Goal: Communication & Community: Answer question/provide support

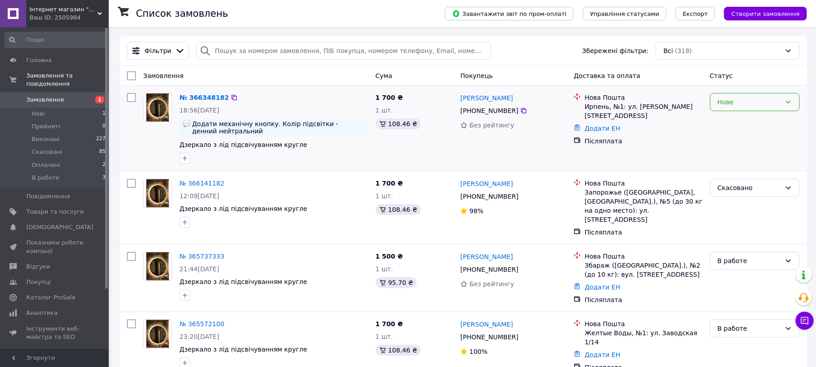
click at [746, 103] on div "Нове" at bounding box center [749, 102] width 63 height 10
click at [728, 122] on li "Прийнято" at bounding box center [755, 122] width 89 height 16
click at [520, 111] on icon at bounding box center [523, 110] width 7 height 7
click at [51, 8] on span "Інтернет магазин "Art-Led"" at bounding box center [63, 9] width 68 height 8
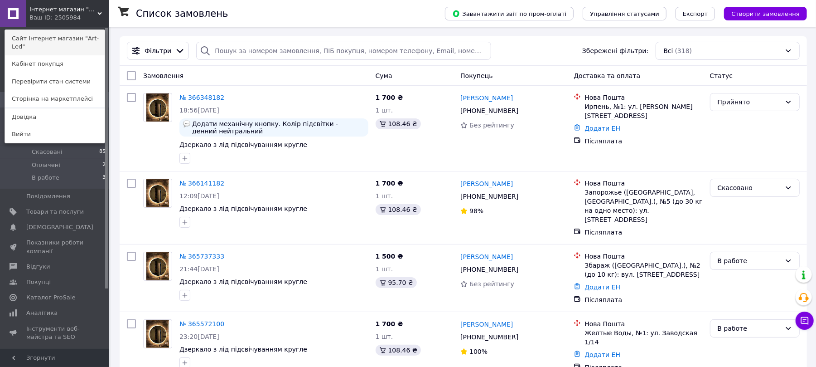
click at [60, 35] on link "Сайт Інтернет магазин "Art-Led"" at bounding box center [55, 42] width 100 height 25
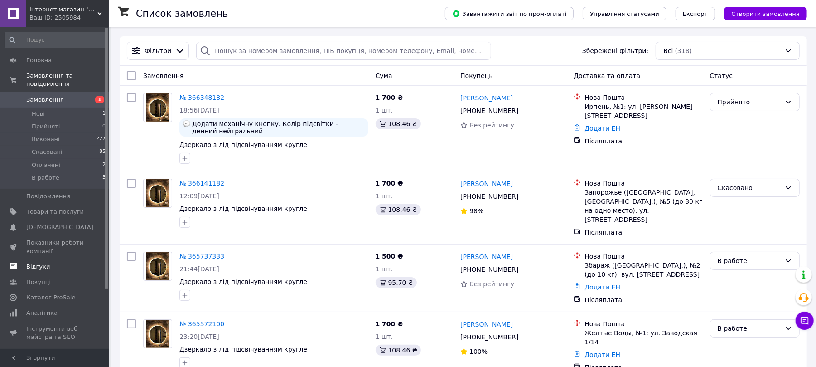
click at [46, 262] on span "Відгуки" at bounding box center [55, 266] width 58 height 8
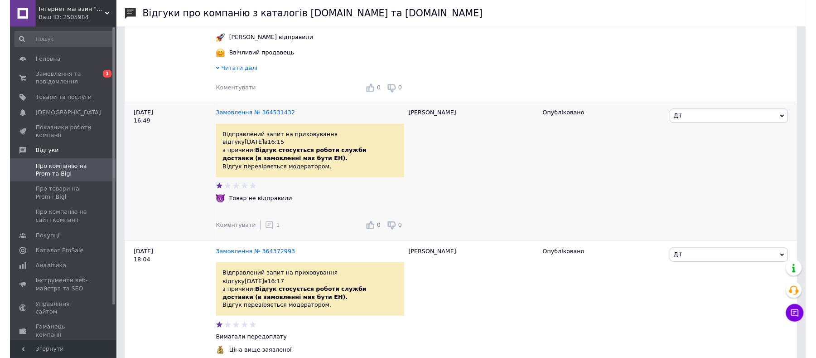
scroll to position [423, 0]
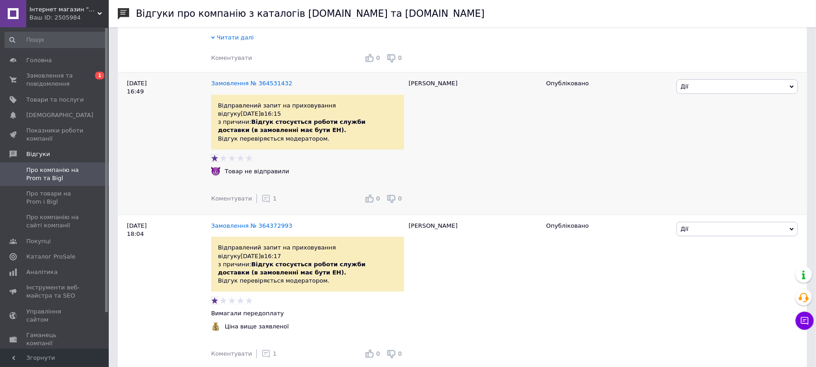
click at [265, 194] on div "1" at bounding box center [269, 198] width 15 height 9
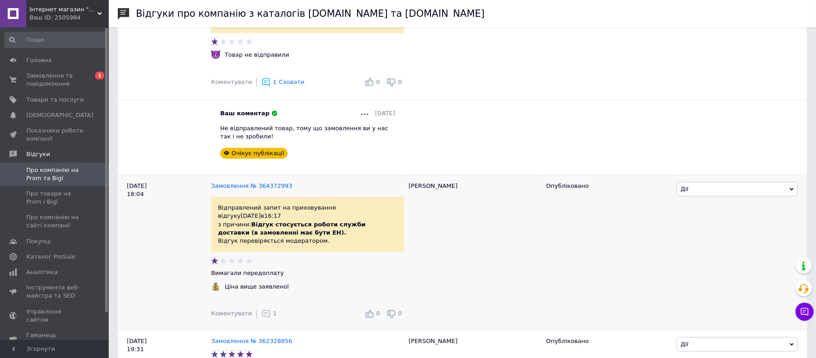
scroll to position [544, 0]
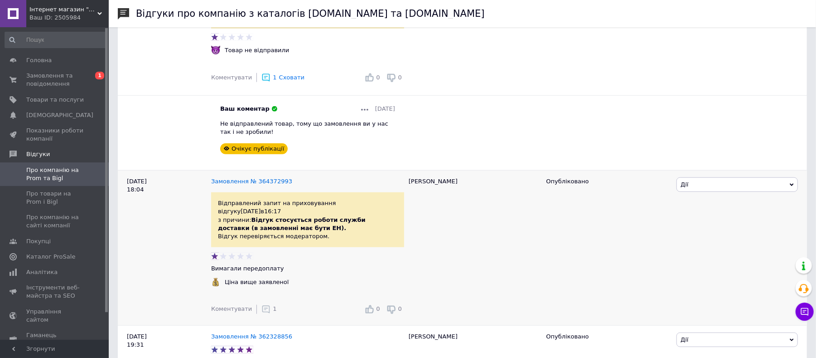
click at [262, 305] on icon at bounding box center [266, 309] width 9 height 9
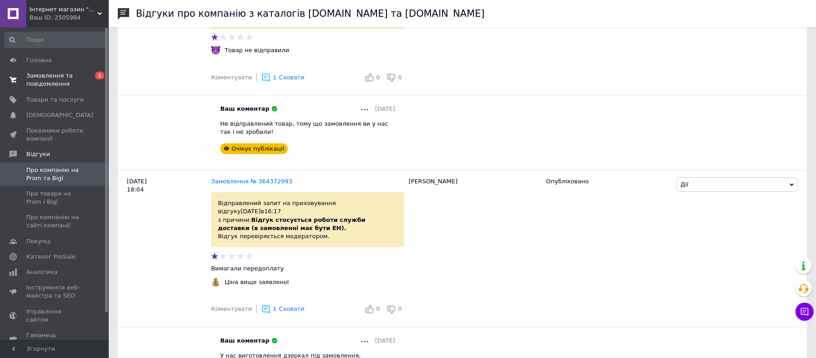
click at [60, 84] on span "Замовлення та повідомлення" at bounding box center [55, 80] width 58 height 16
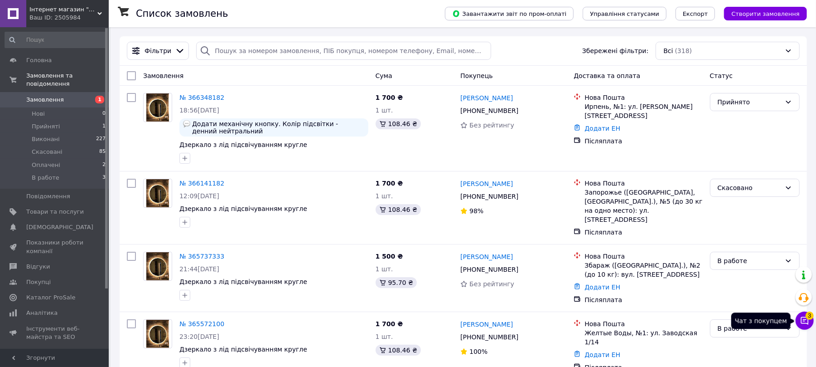
click at [806, 318] on span "3" at bounding box center [810, 315] width 8 height 8
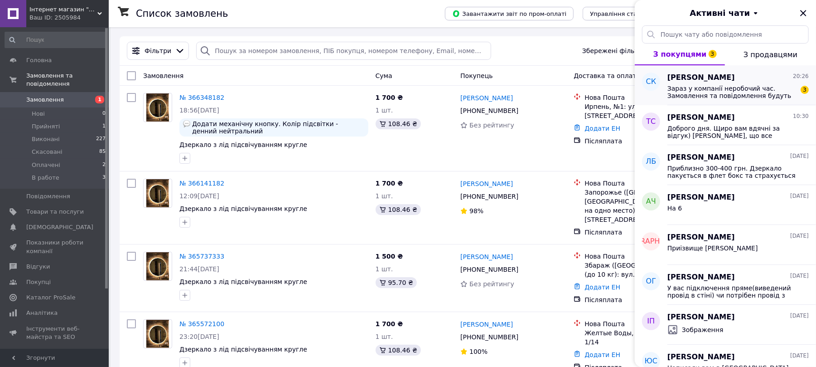
click at [713, 89] on span "Зараз у компанії неробочий час. Замовлення та повідомлення будуть оброблені з 0…" at bounding box center [732, 92] width 129 height 15
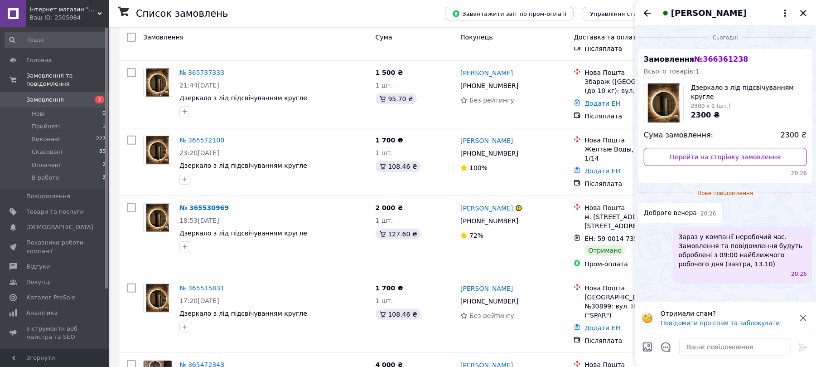
scroll to position [242, 0]
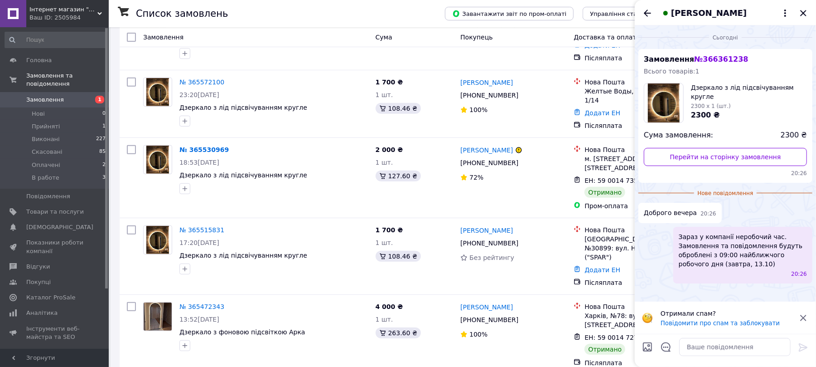
click at [803, 318] on icon at bounding box center [803, 317] width 11 height 11
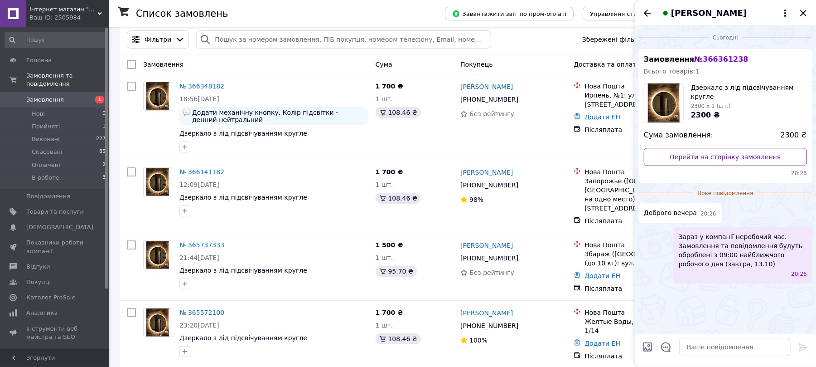
scroll to position [0, 0]
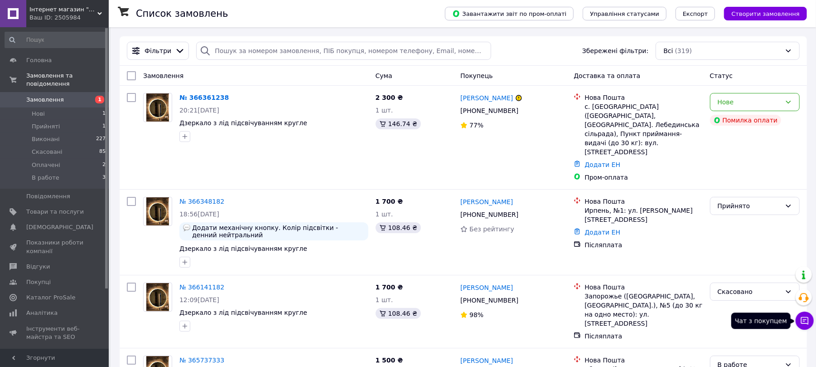
click at [809, 318] on icon at bounding box center [805, 321] width 8 height 8
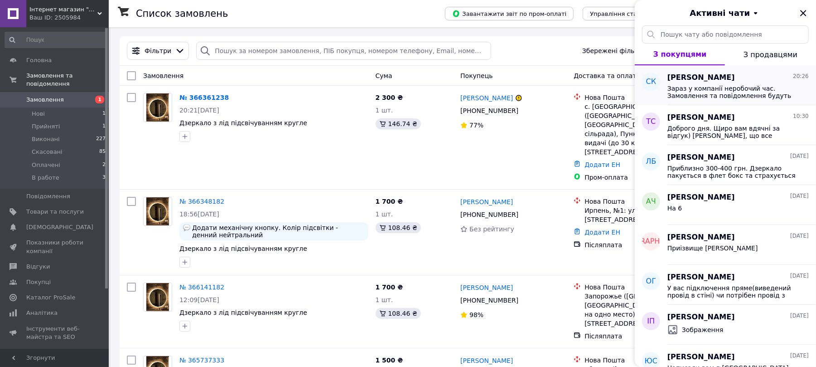
click at [734, 89] on span "Зараз у компанії неробочий час. Замовлення та повідомлення будуть оброблені з 0…" at bounding box center [732, 92] width 129 height 15
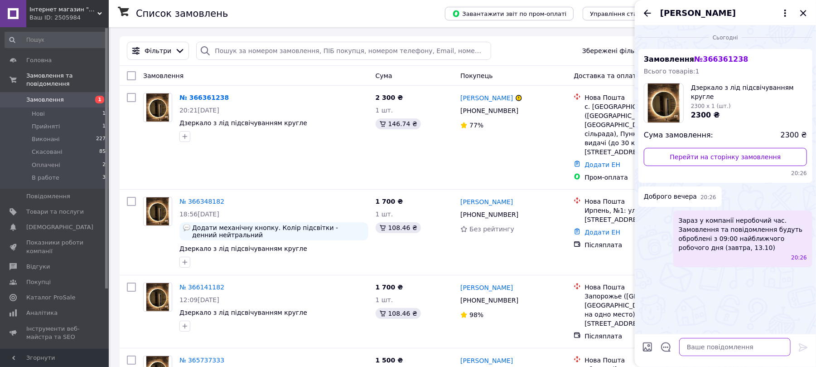
click at [719, 350] on textarea at bounding box center [734, 347] width 111 height 18
type textarea "Доброго вечора"
type textarea "Вам не вдалось зробити оплату?"
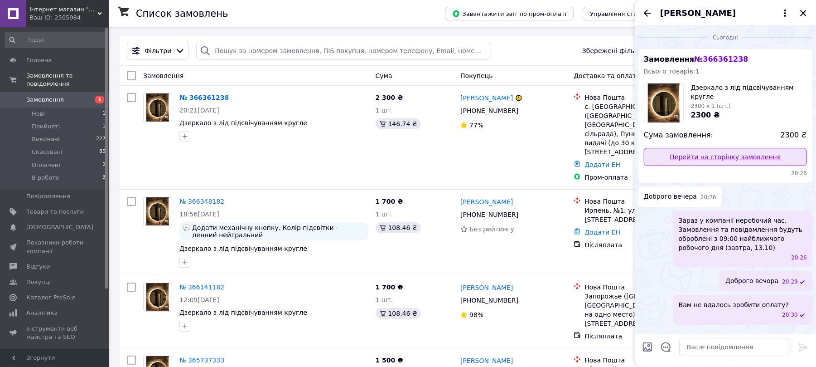
click at [733, 156] on link "Перейти на сторінку замовлення" at bounding box center [725, 157] width 163 height 18
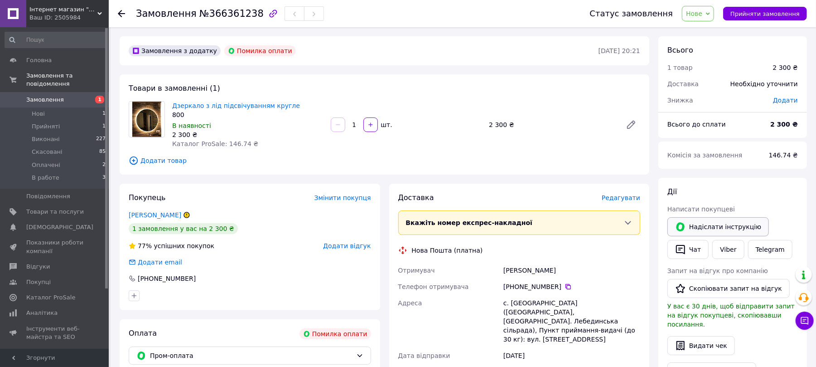
click at [720, 228] on button "Надіслати інструкцію" at bounding box center [719, 226] width 102 height 19
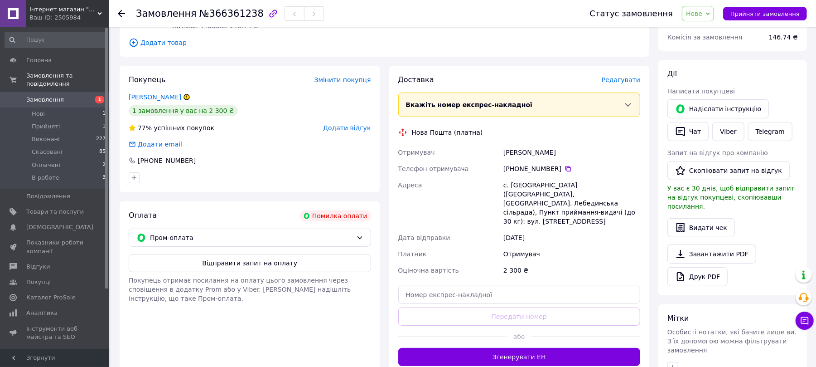
scroll to position [121, 0]
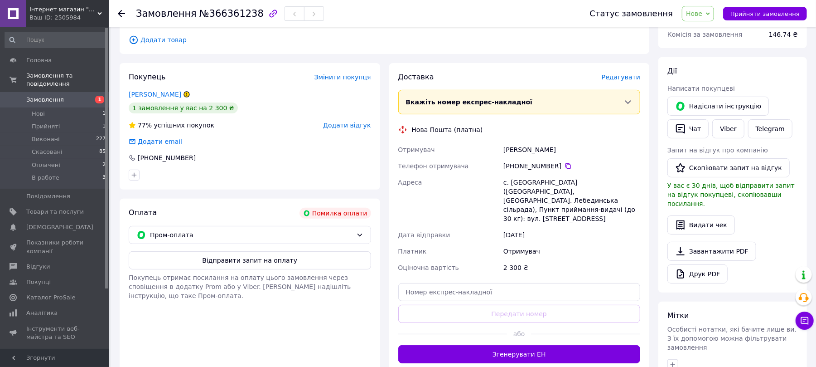
click at [267, 261] on button "Відправити запит на оплату" at bounding box center [250, 260] width 242 height 18
click at [267, 261] on div "Відправити запит на оплату Покупець отримає посилання на оплату цього замовленн…" at bounding box center [250, 275] width 242 height 49
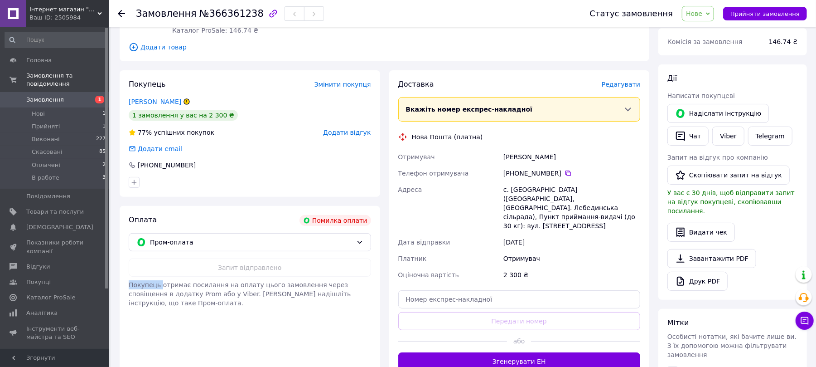
scroll to position [181, 0]
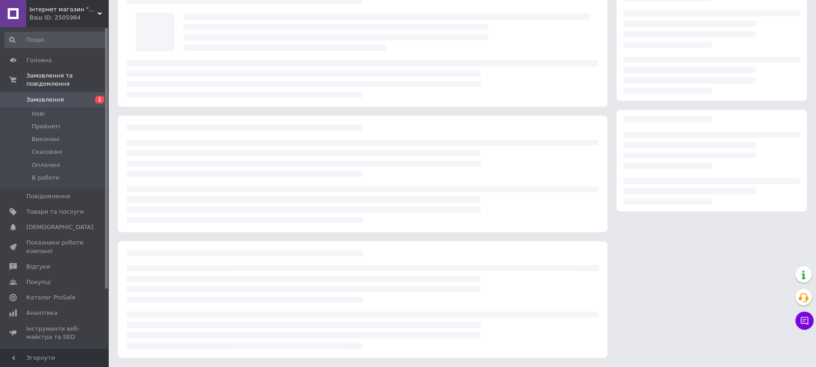
scroll to position [48, 0]
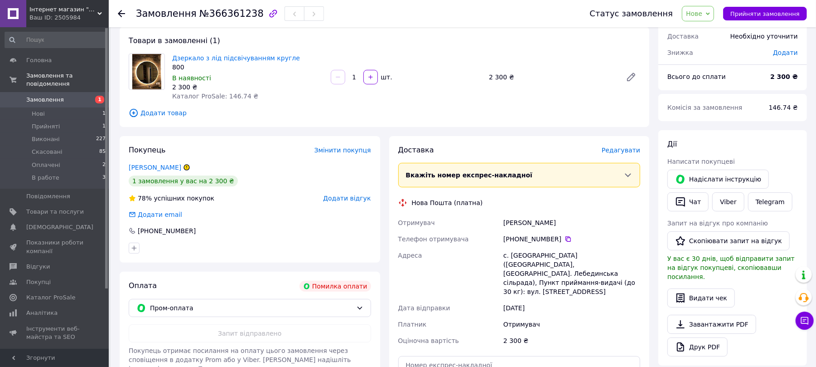
click at [77, 109] on li "Нові 1" at bounding box center [55, 113] width 111 height 13
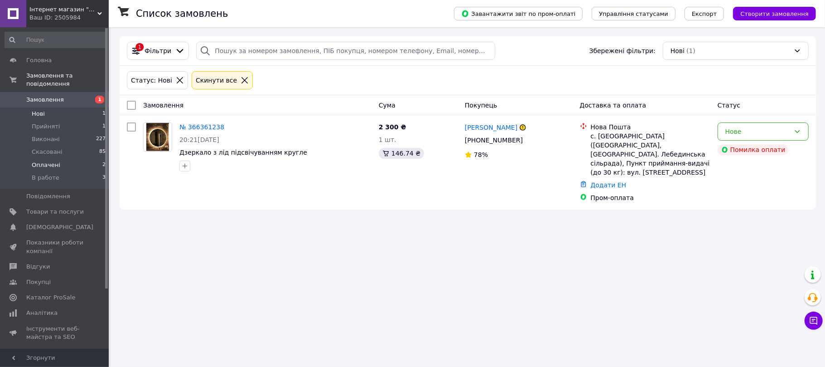
click at [67, 159] on li "Оплачені 2" at bounding box center [55, 165] width 111 height 13
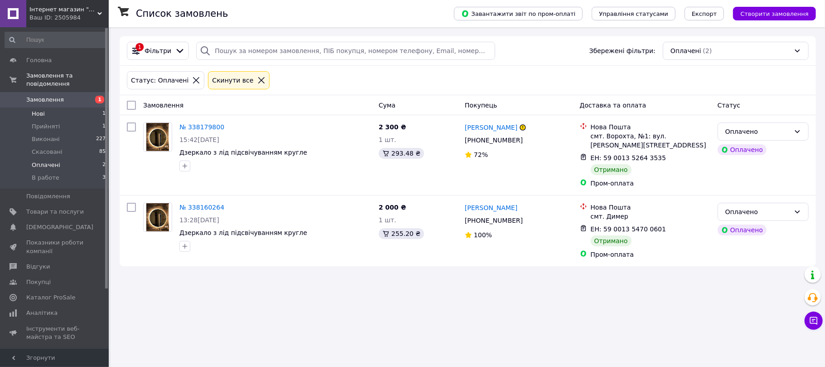
click at [69, 107] on li "Нові 1" at bounding box center [55, 113] width 111 height 13
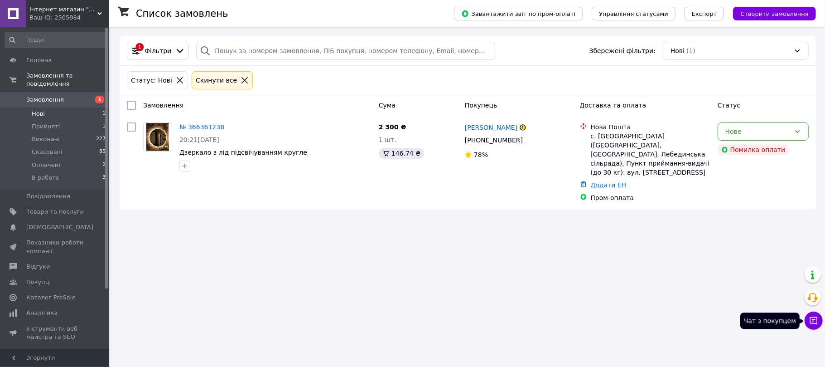
click at [810, 315] on button "Чат з покупцем" at bounding box center [814, 320] width 18 height 18
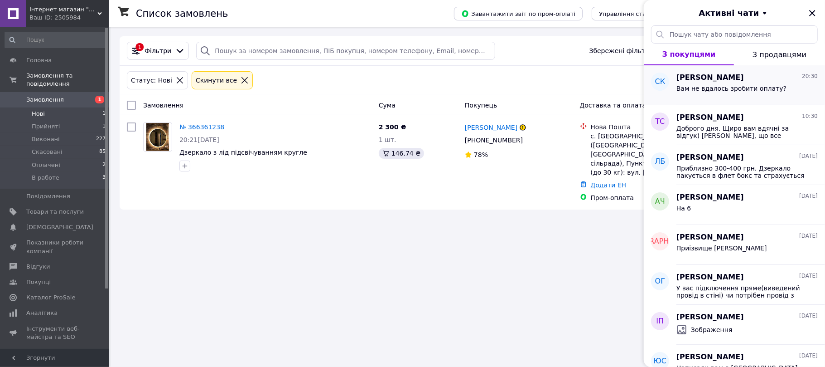
click at [754, 86] on span "Вам не вдалось зробити оплату?" at bounding box center [732, 88] width 110 height 7
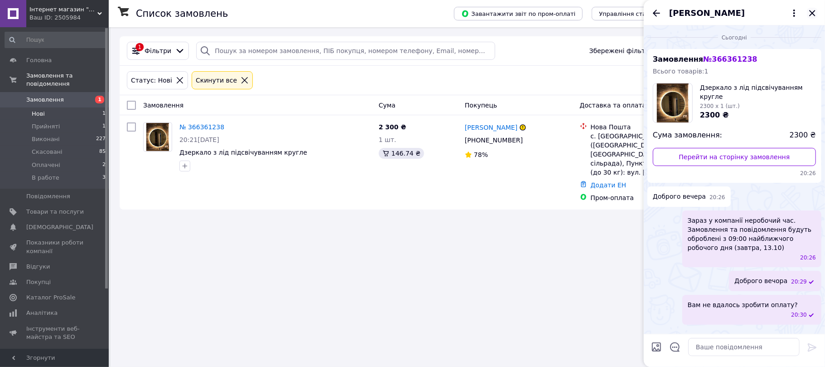
click at [814, 17] on icon "Закрити" at bounding box center [812, 13] width 11 height 11
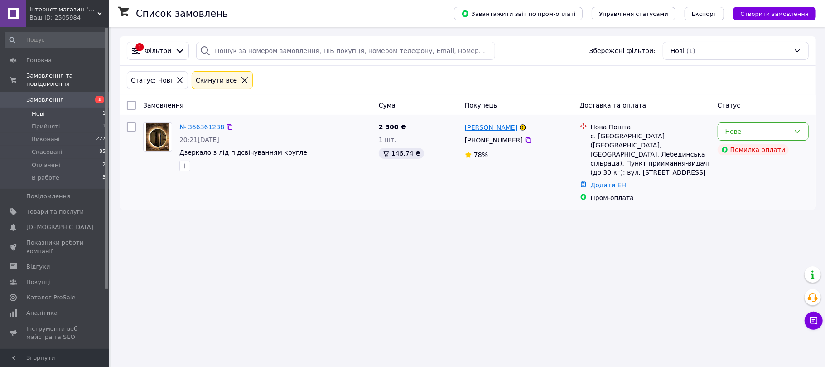
click at [497, 130] on link "[PERSON_NAME]" at bounding box center [491, 127] width 53 height 9
click at [497, 130] on html "Інтернет магазин "Art-Led" Ваш ID: 2505984 Сайт Інтернет магазин "Art-Led" Кабі…" at bounding box center [412, 183] width 825 height 367
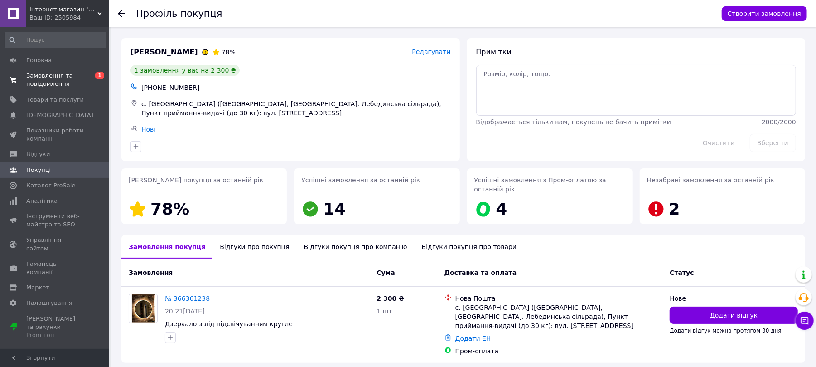
click at [61, 73] on span "Замовлення та повідомлення" at bounding box center [55, 80] width 58 height 16
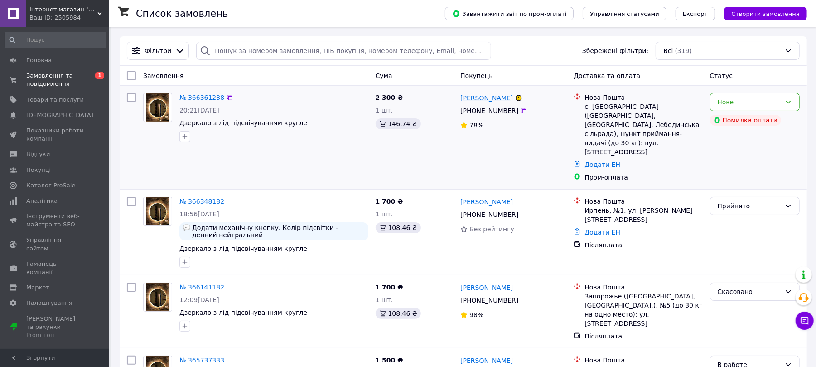
click at [473, 96] on link "[PERSON_NAME]" at bounding box center [486, 97] width 53 height 9
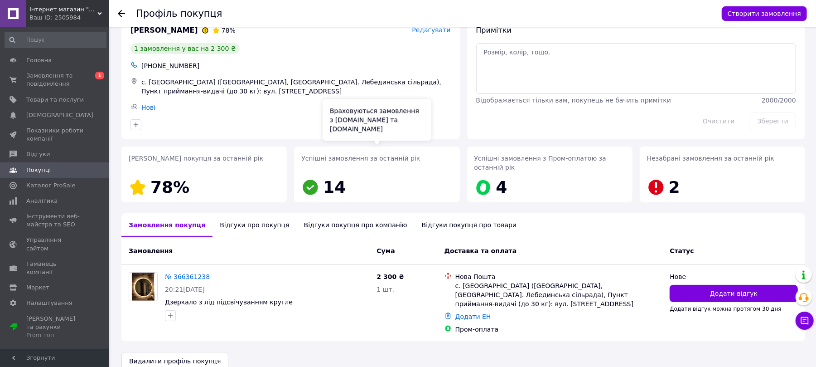
scroll to position [27, 0]
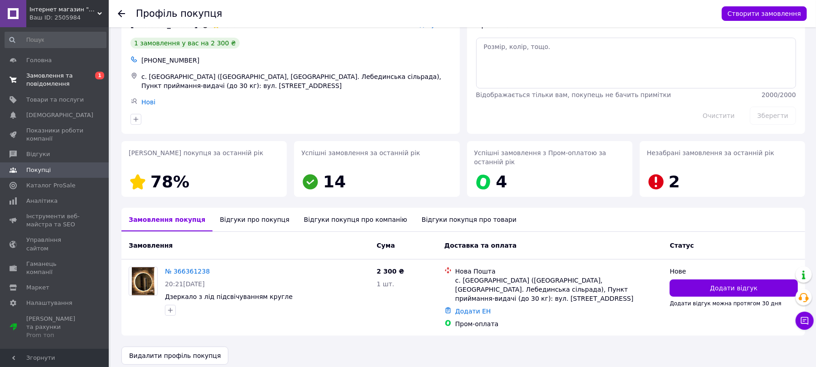
click at [69, 79] on span "Замовлення та повідомлення" at bounding box center [55, 80] width 58 height 16
